Goal: Navigation & Orientation: Understand site structure

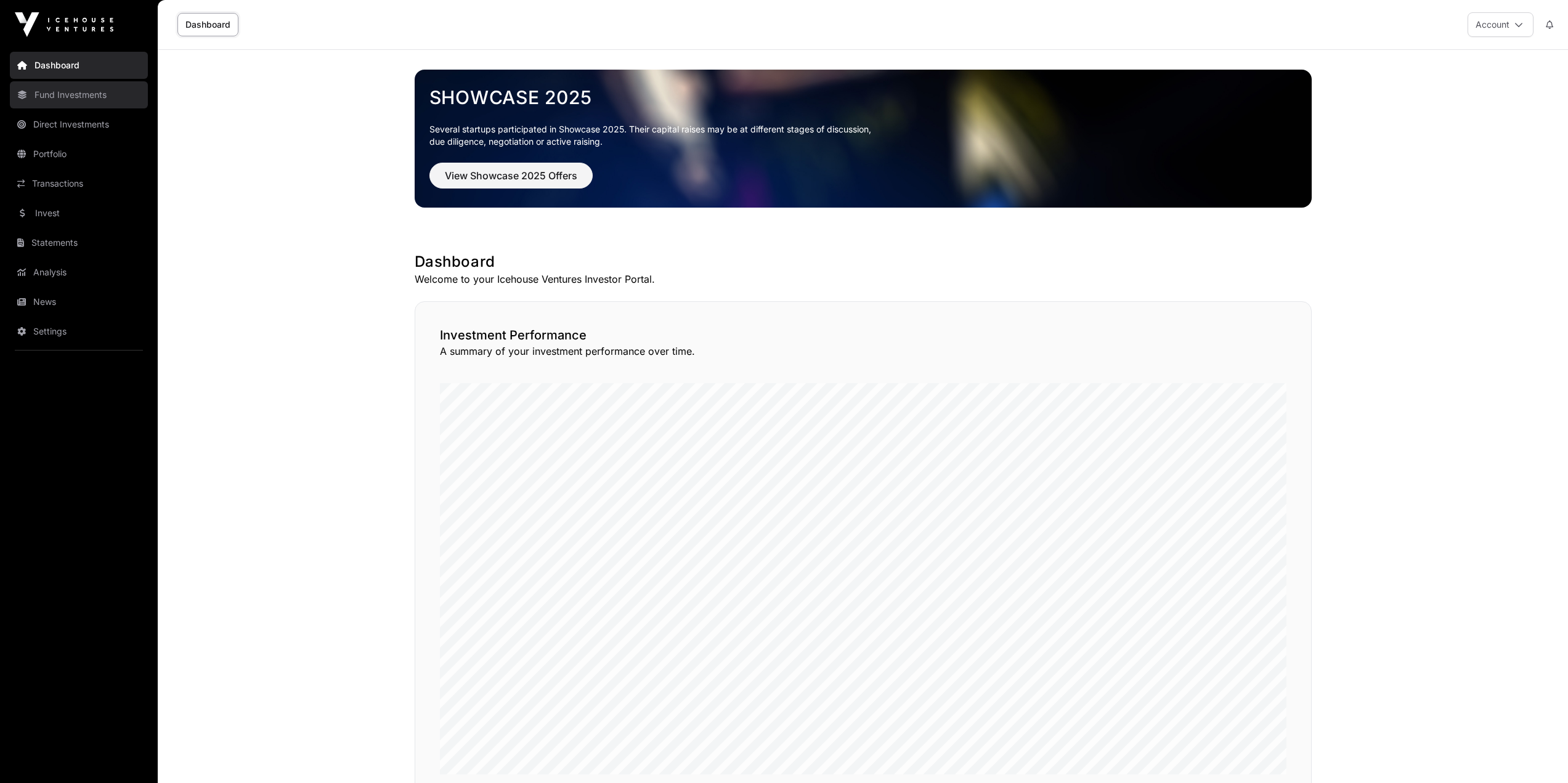
click at [43, 100] on link "Fund Investments" at bounding box center [79, 94] width 138 height 27
click at [74, 93] on link "Fund Investments" at bounding box center [79, 94] width 138 height 27
click at [84, 125] on link "Direct Investments" at bounding box center [79, 124] width 138 height 27
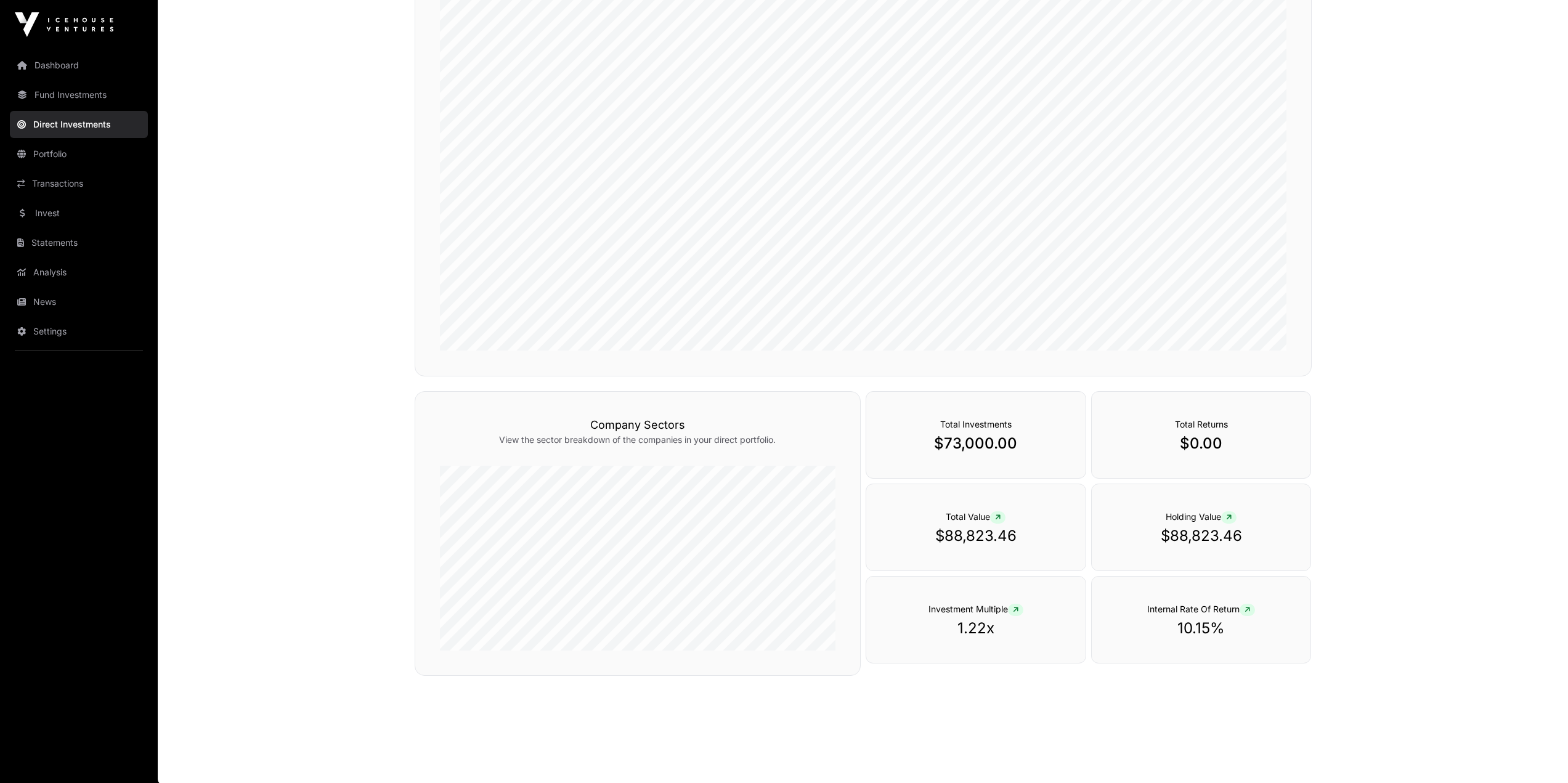
scroll to position [233, 0]
click at [58, 154] on link "Portfolio" at bounding box center [79, 154] width 138 height 27
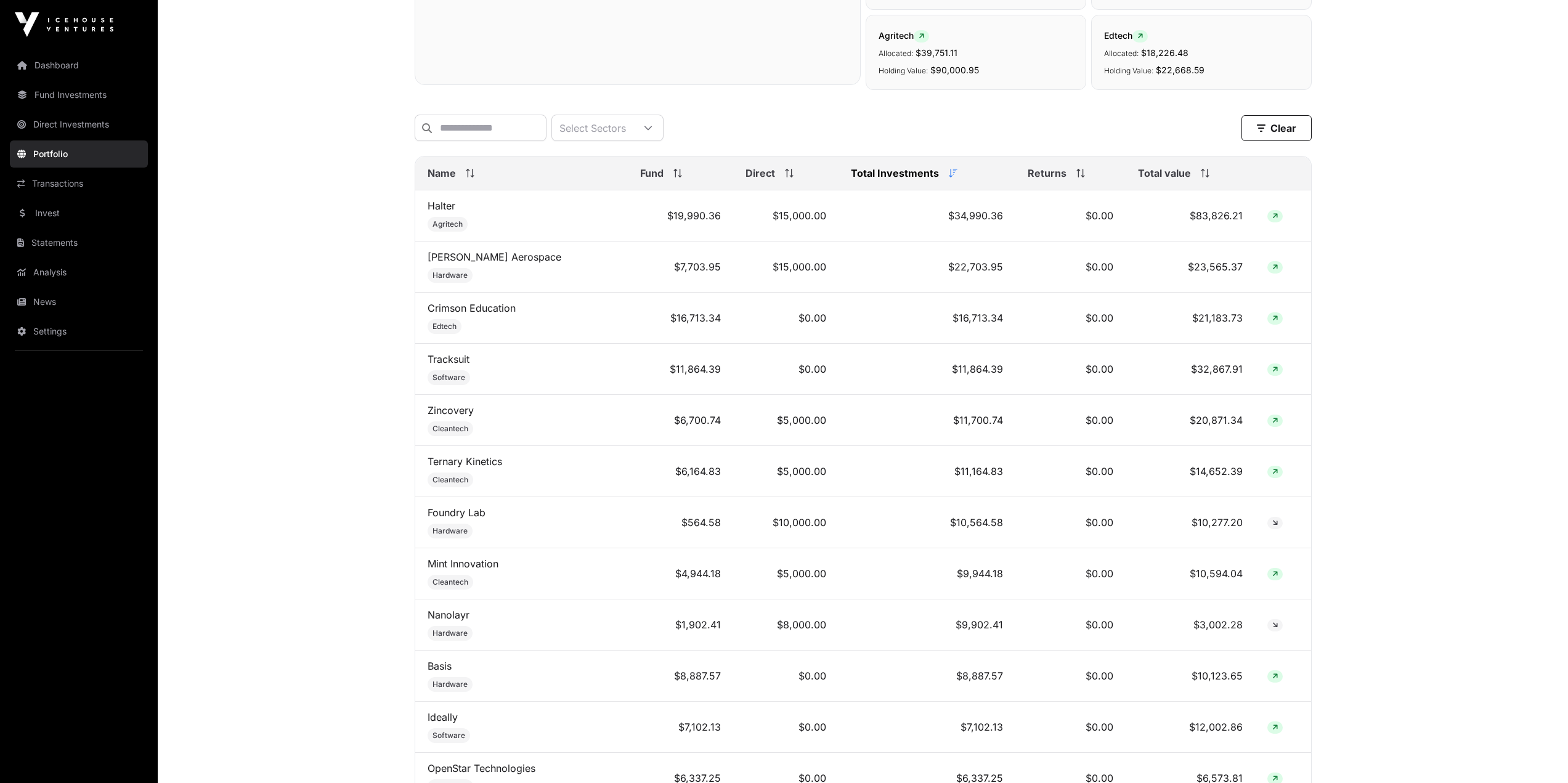
scroll to position [431, 0]
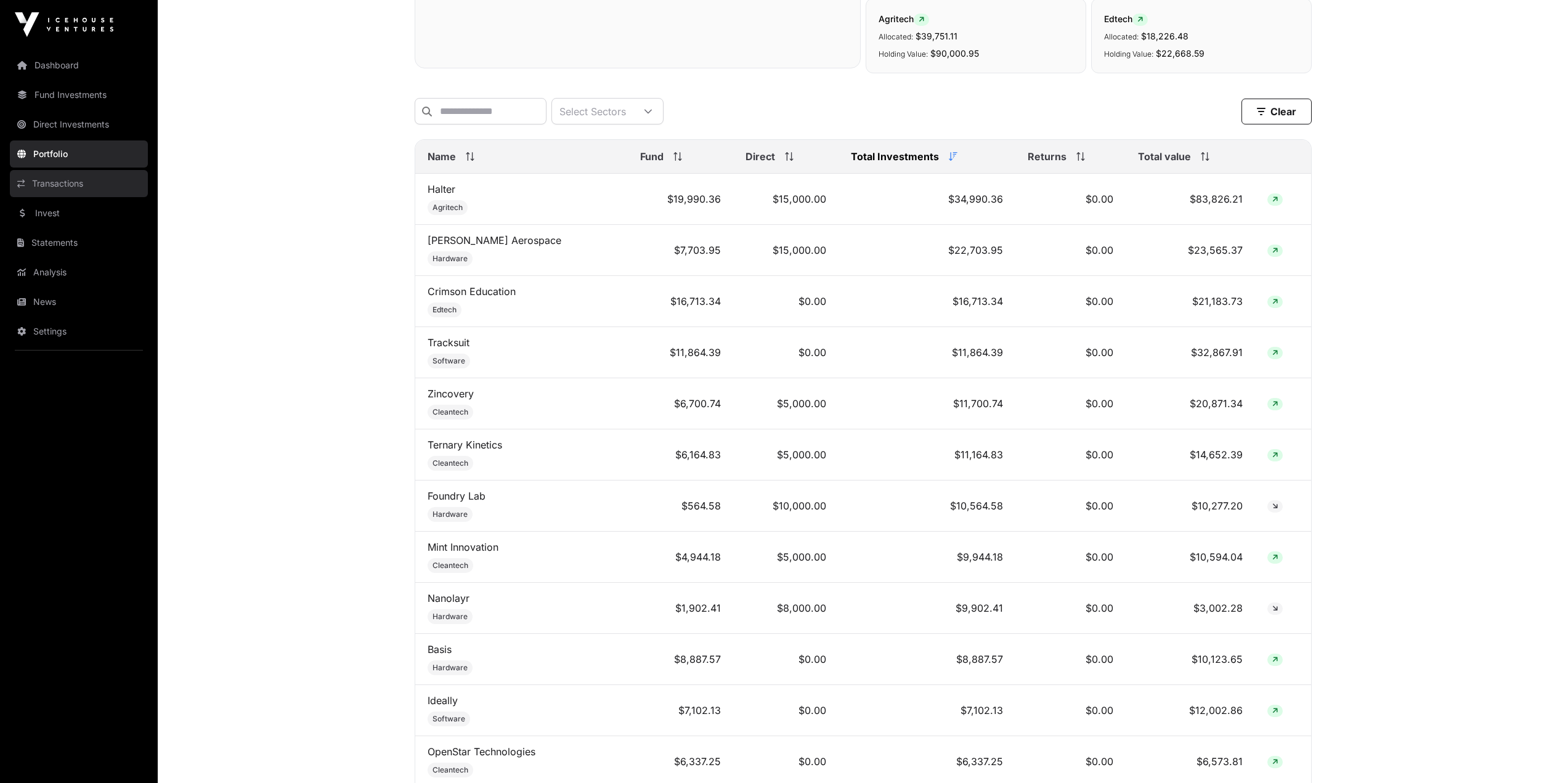
click at [53, 181] on link "Transactions" at bounding box center [79, 183] width 138 height 27
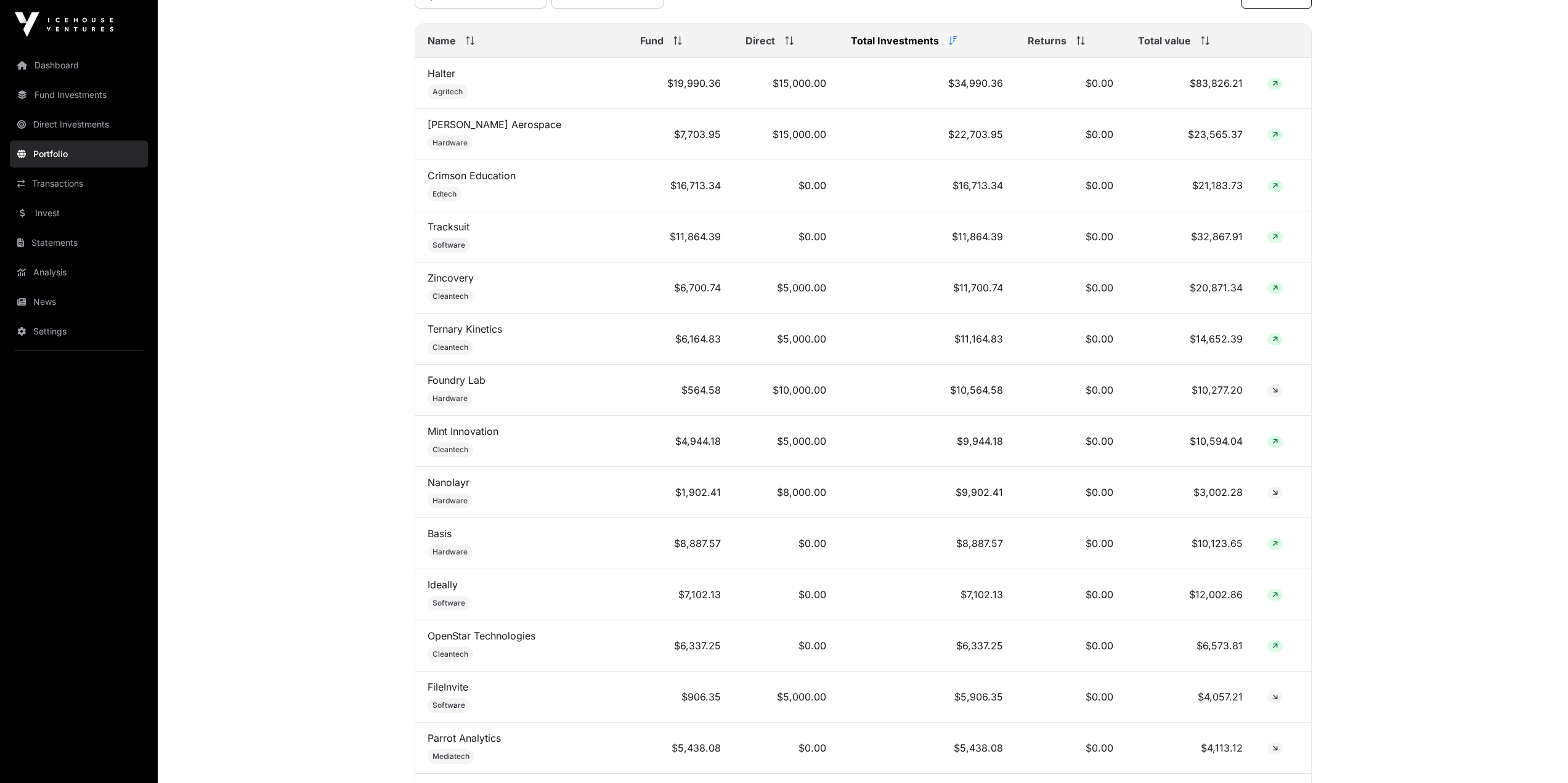
scroll to position [554, 0]
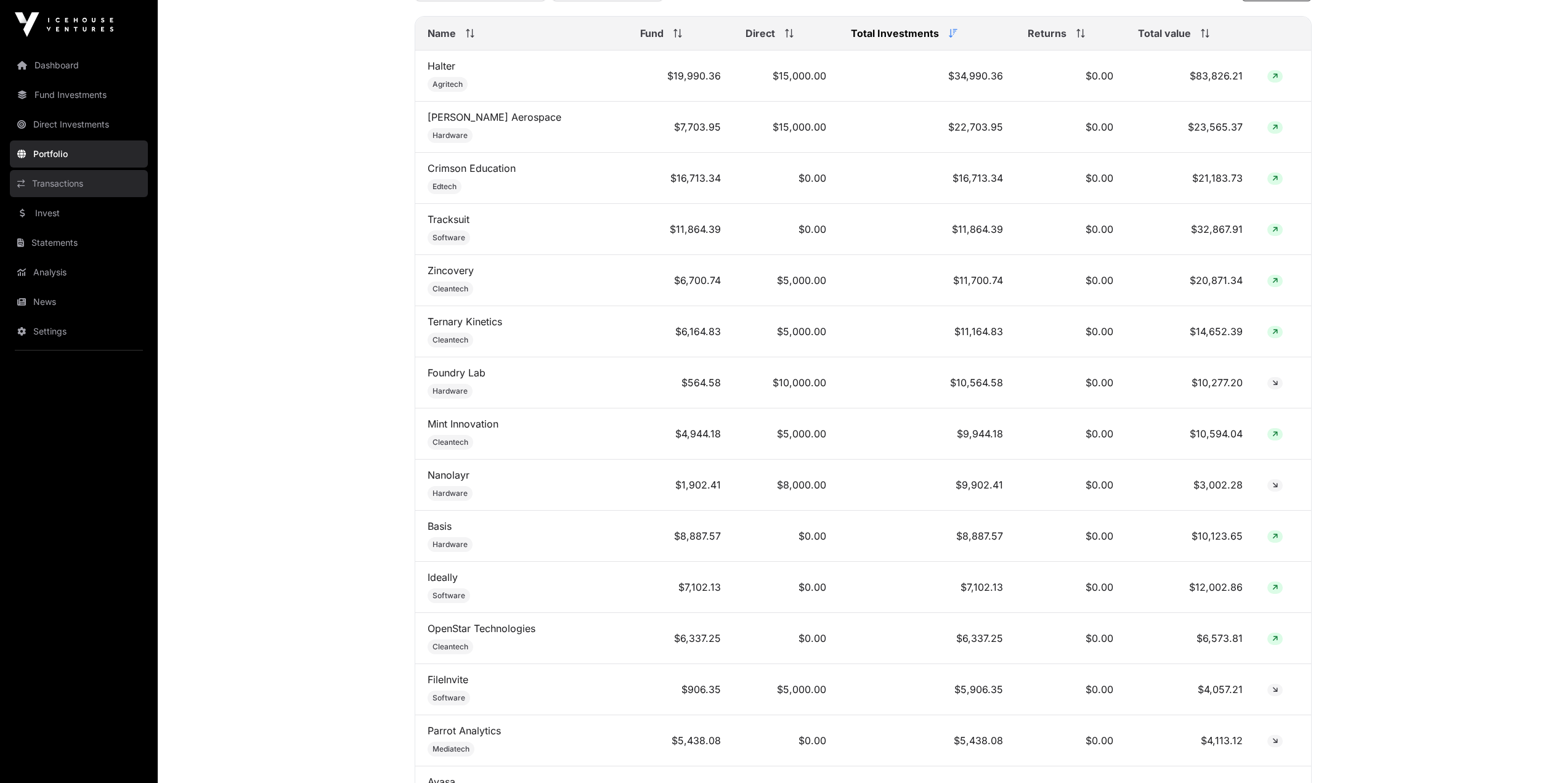
click at [48, 185] on link "Transactions" at bounding box center [79, 183] width 138 height 27
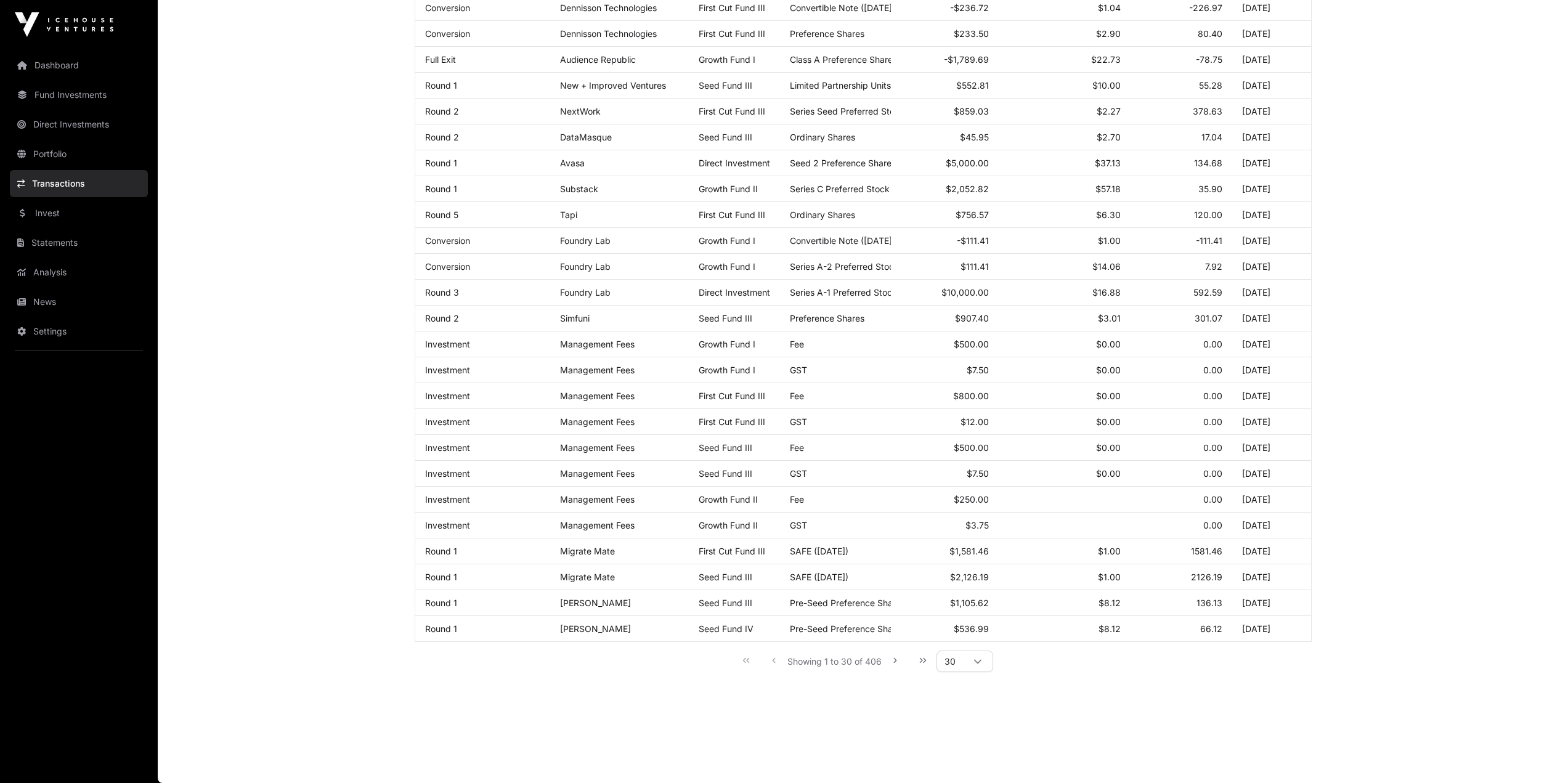
scroll to position [357, 0]
click at [37, 299] on link "News" at bounding box center [79, 302] width 138 height 27
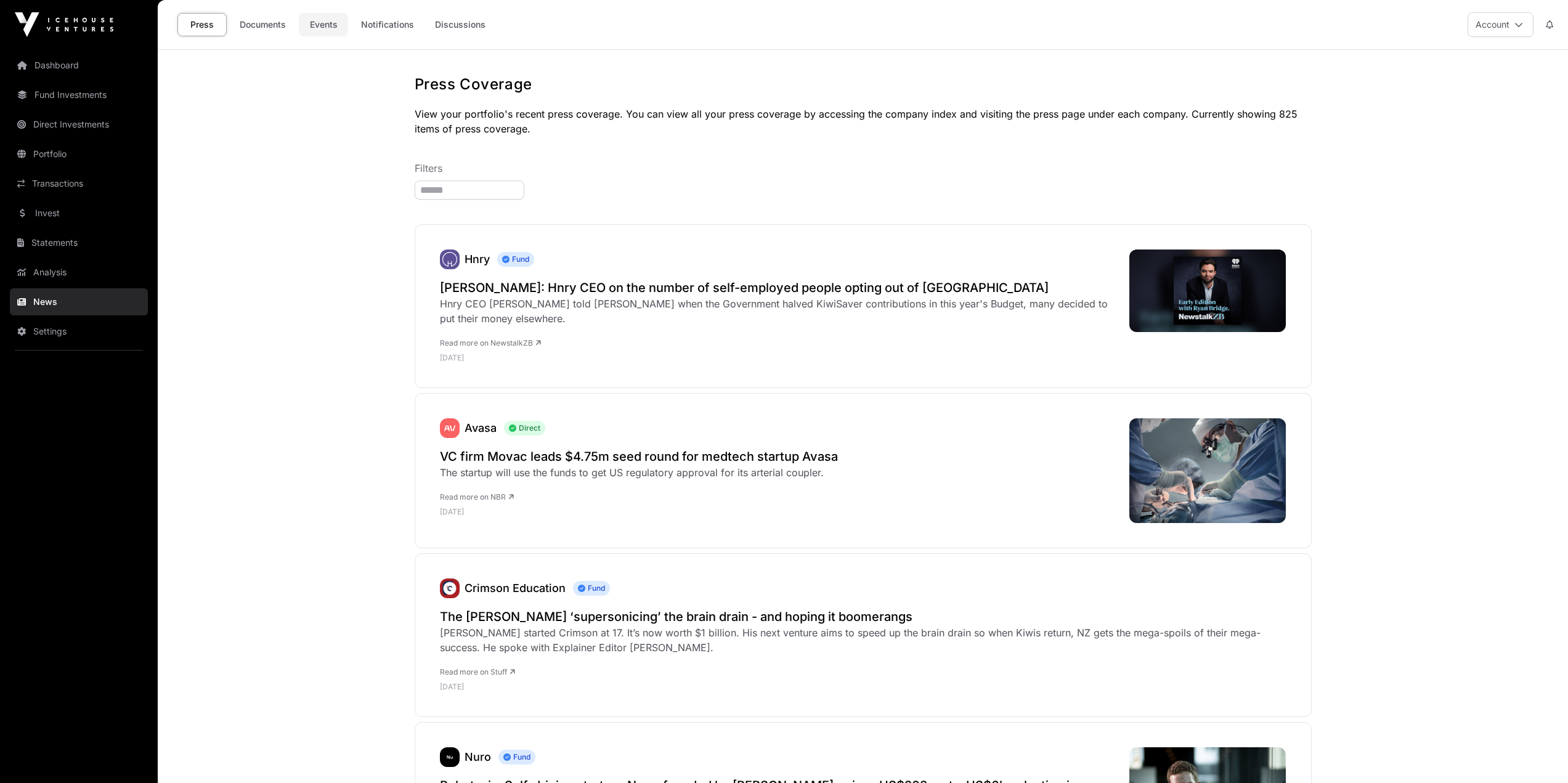
click at [324, 31] on link "Events" at bounding box center [324, 24] width 49 height 23
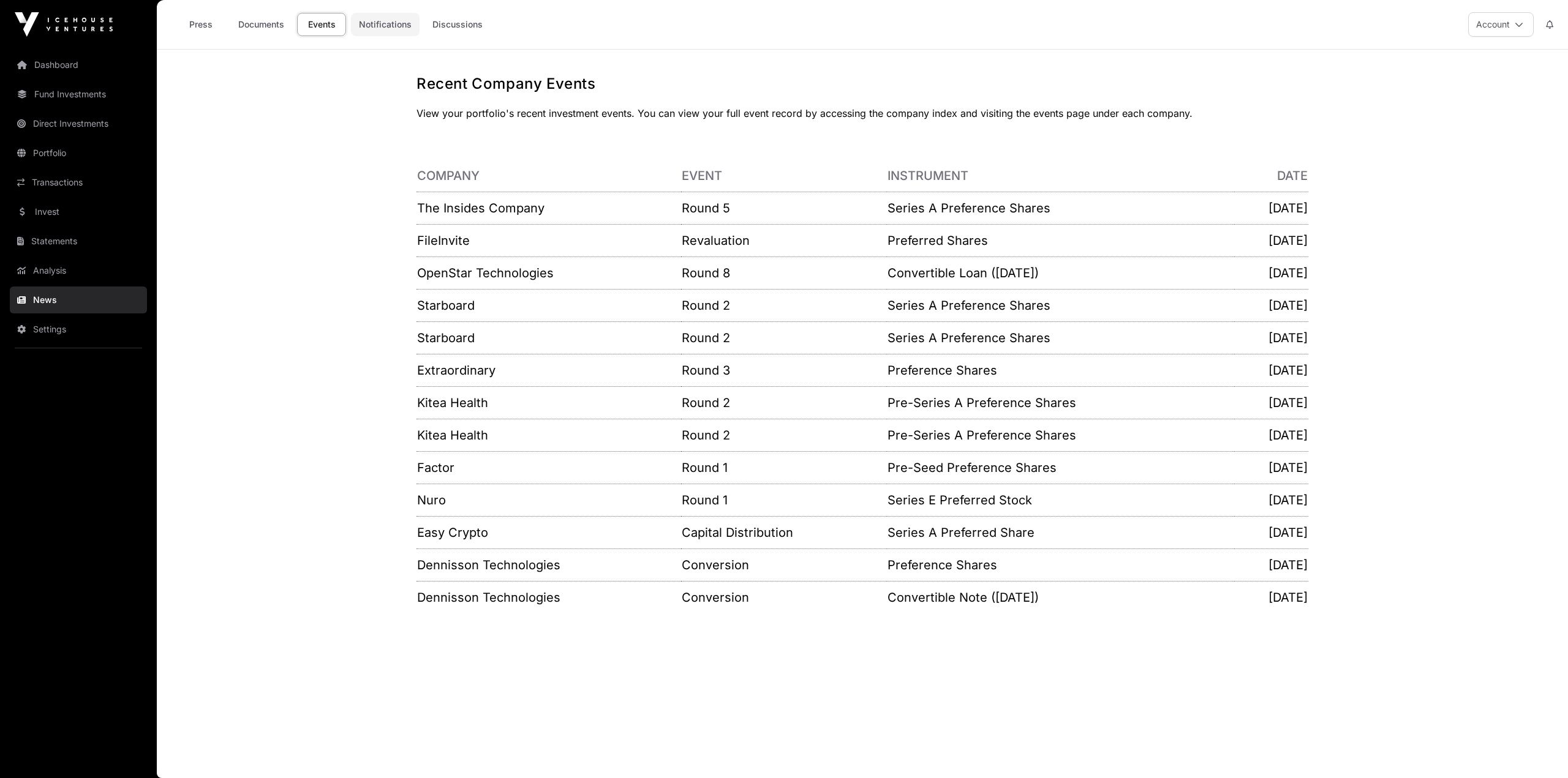
click at [387, 26] on link "Notifications" at bounding box center [385, 24] width 69 height 23
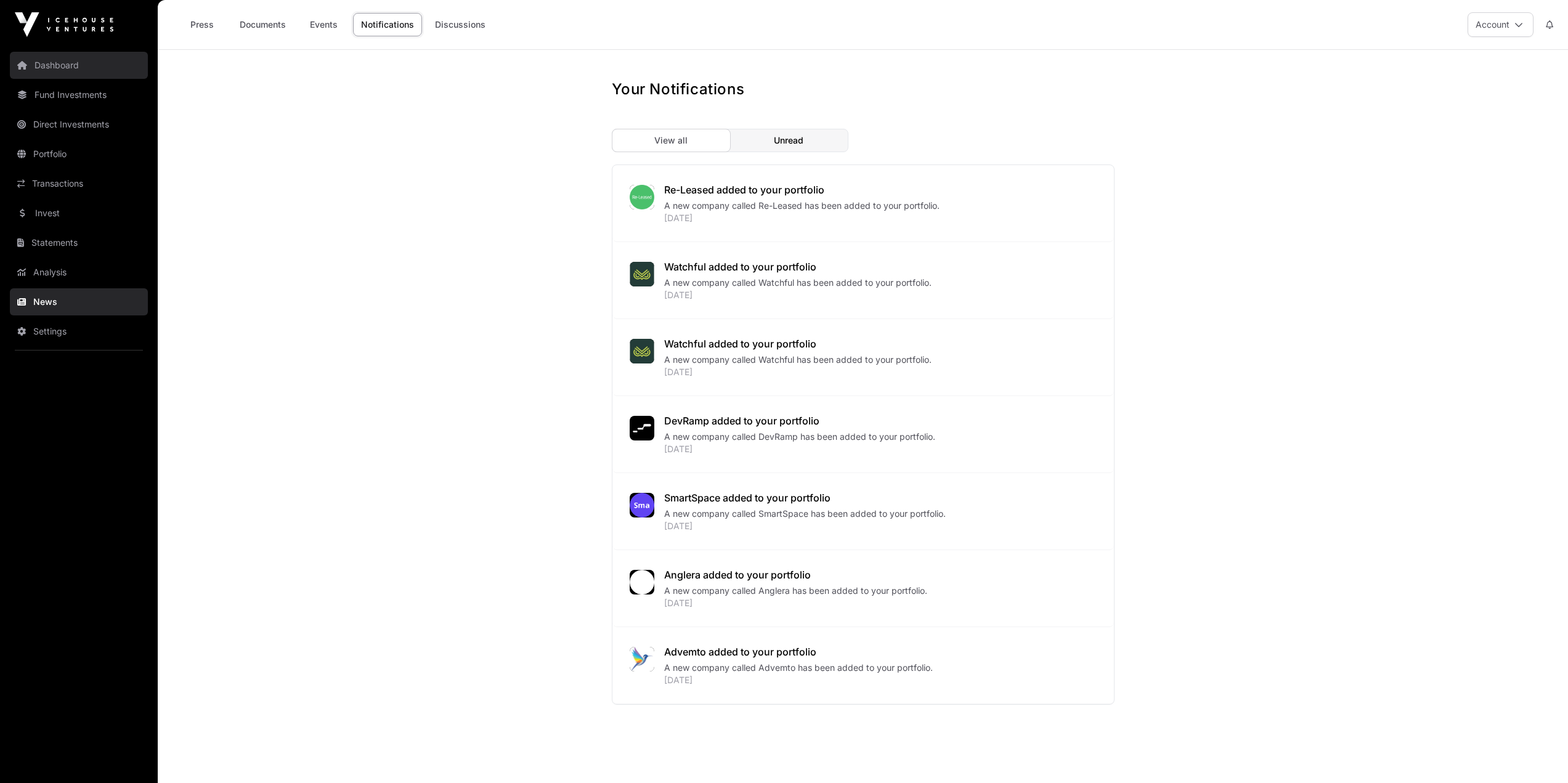
click at [49, 63] on link "Dashboard" at bounding box center [79, 65] width 138 height 27
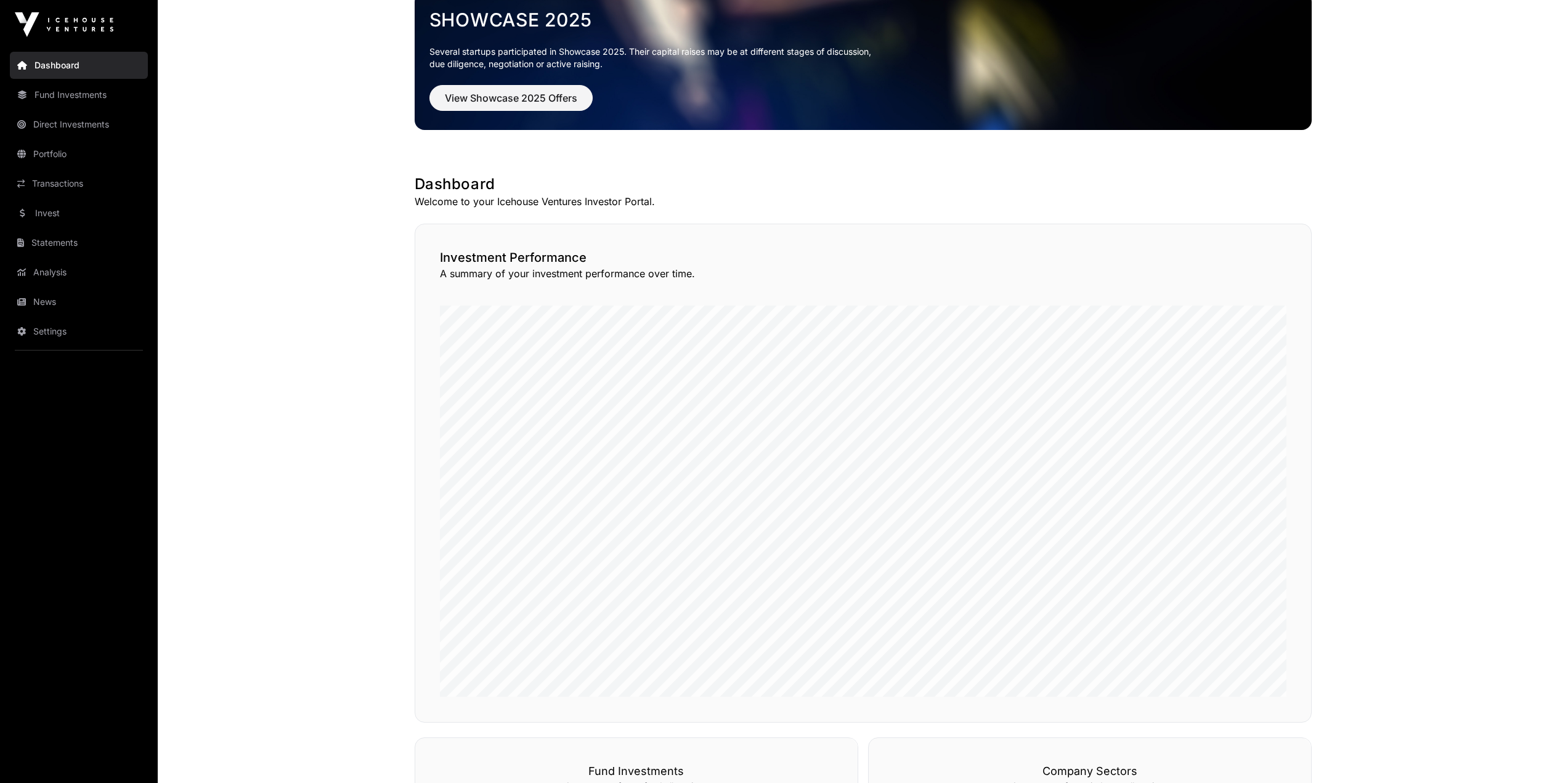
scroll to position [39, 0]
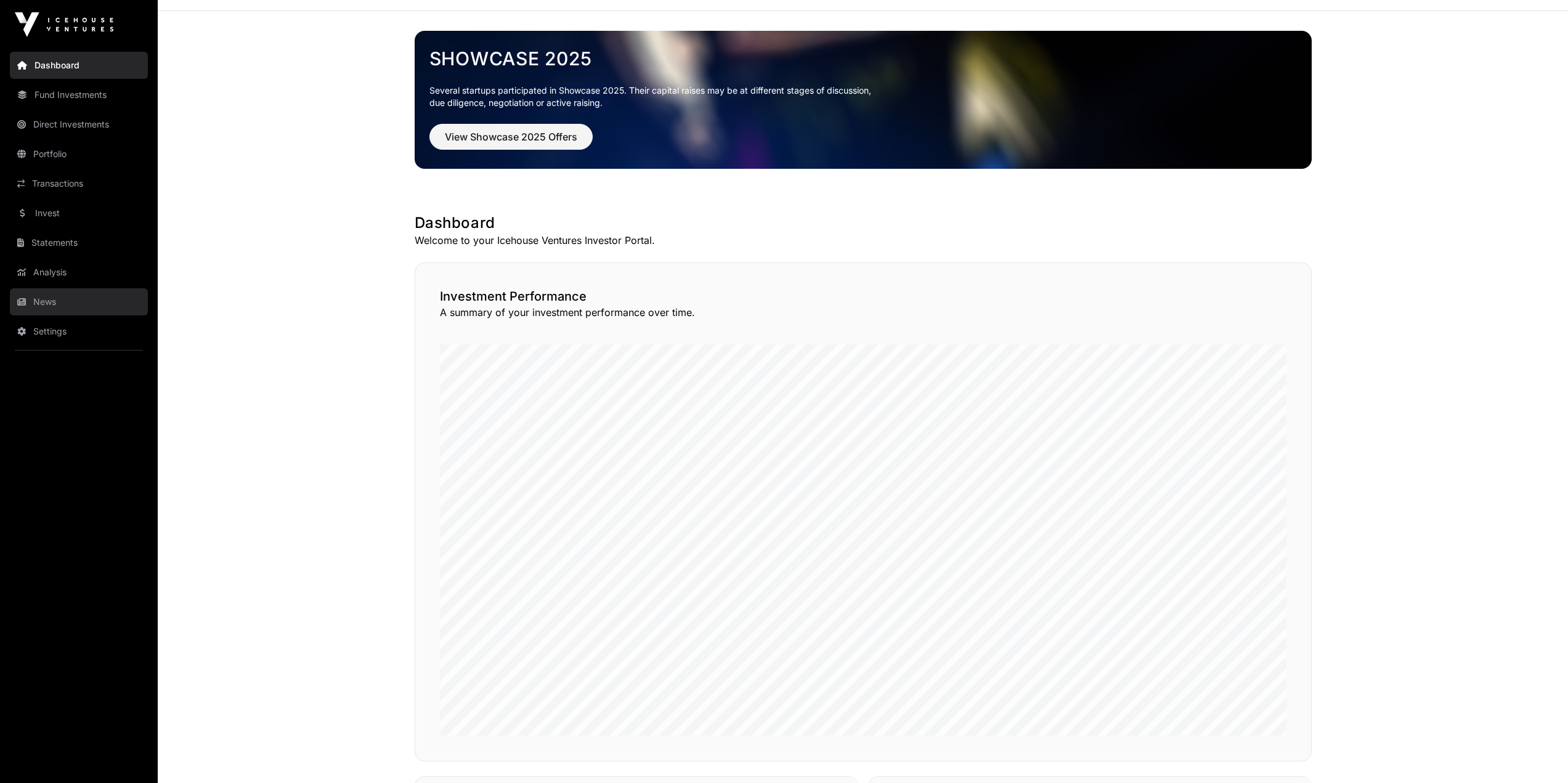
click at [72, 300] on link "News" at bounding box center [79, 302] width 138 height 27
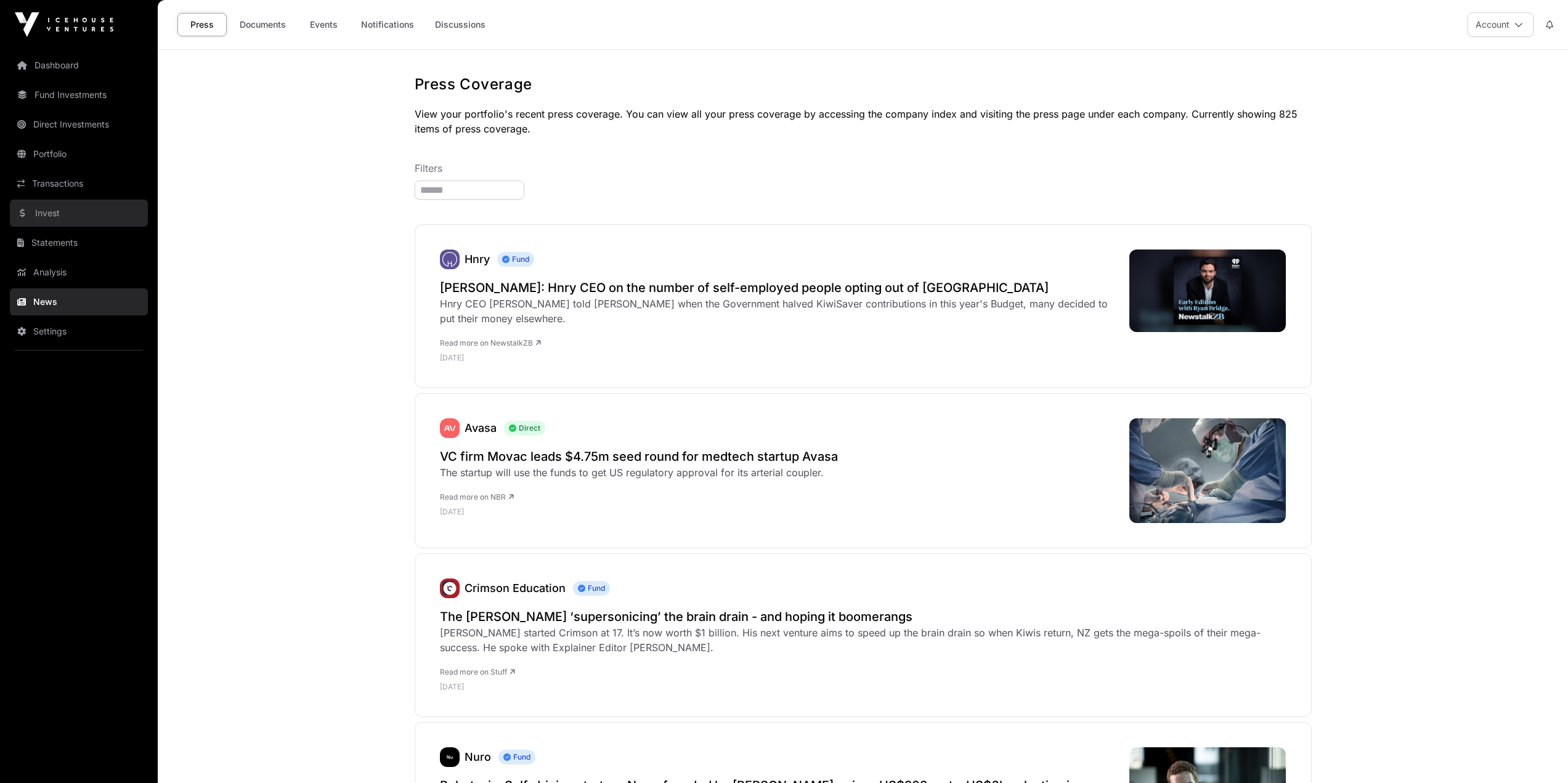
click at [63, 217] on link "Invest" at bounding box center [79, 213] width 138 height 27
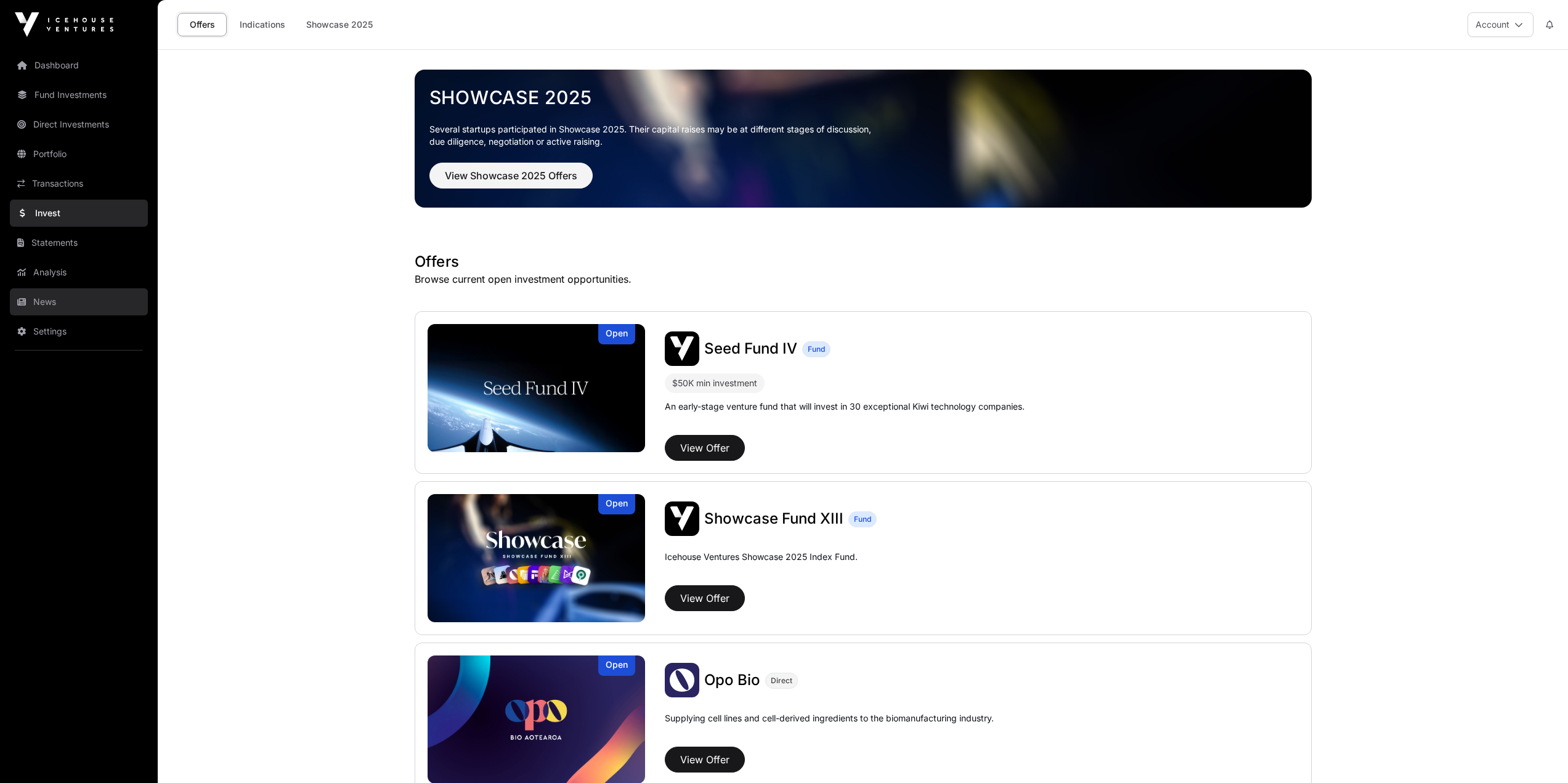
click at [60, 298] on link "News" at bounding box center [79, 302] width 138 height 27
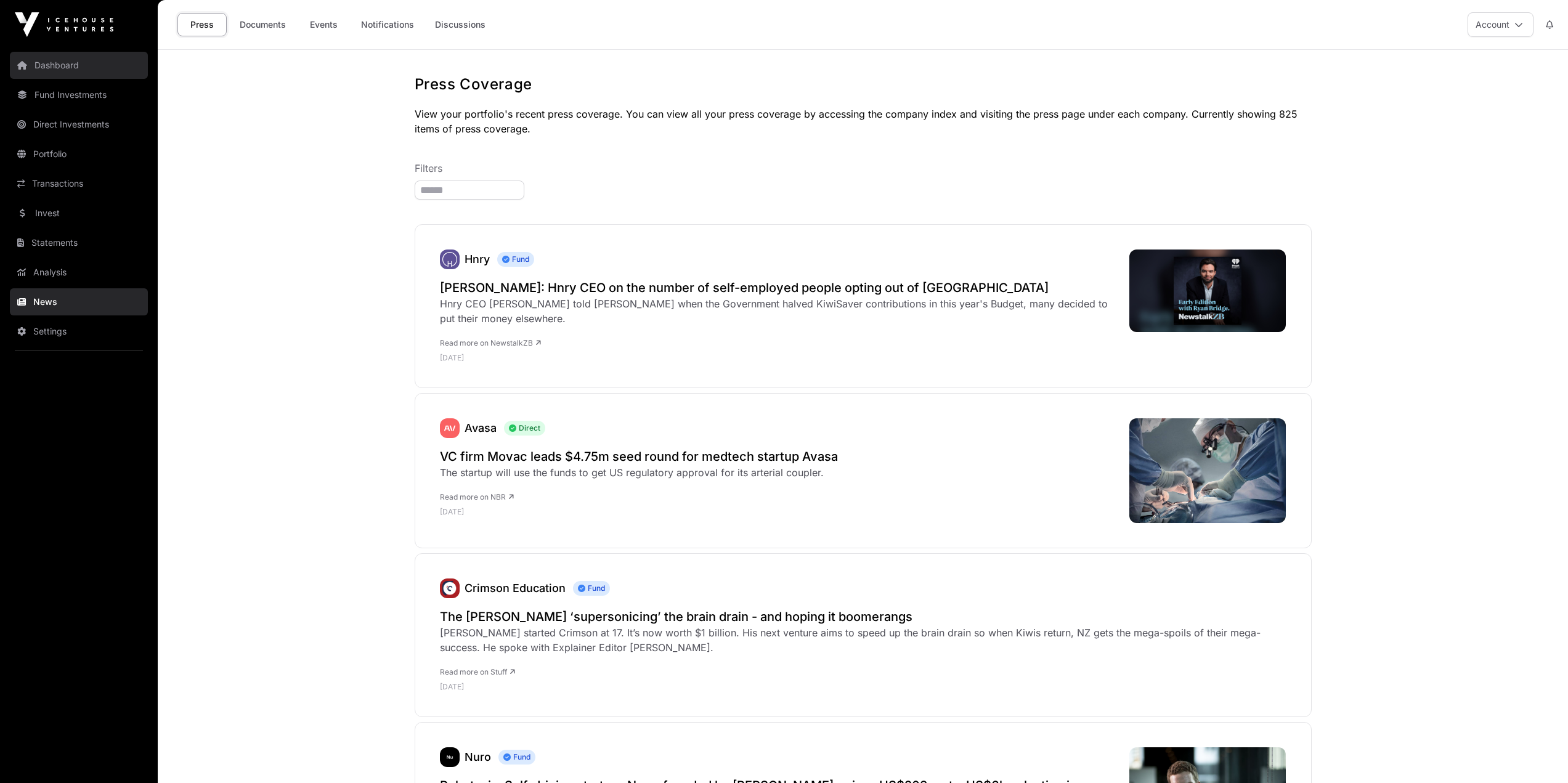
click at [47, 61] on link "Dashboard" at bounding box center [79, 65] width 138 height 27
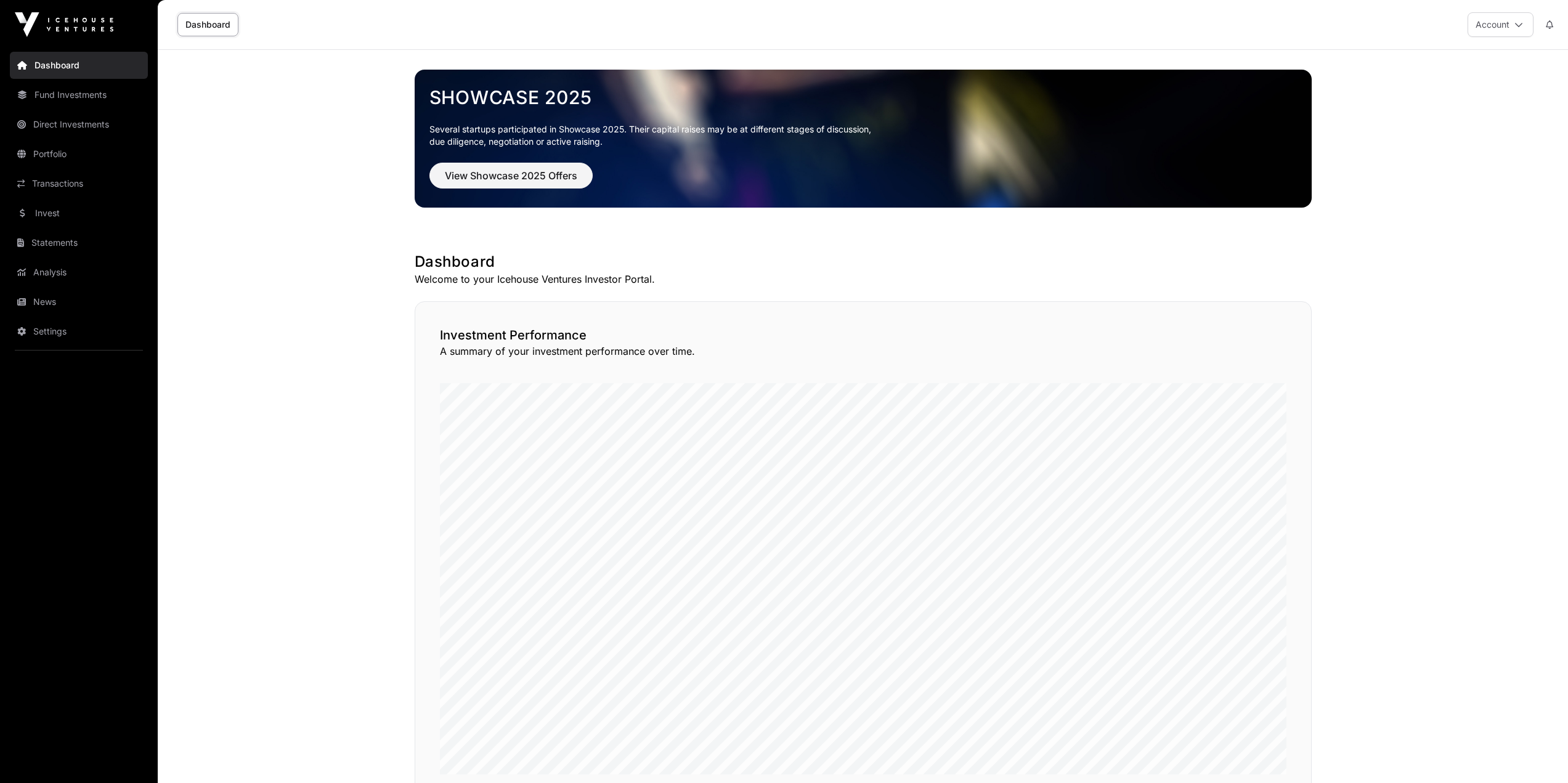
scroll to position [717, 0]
